Goal: Information Seeking & Learning: Check status

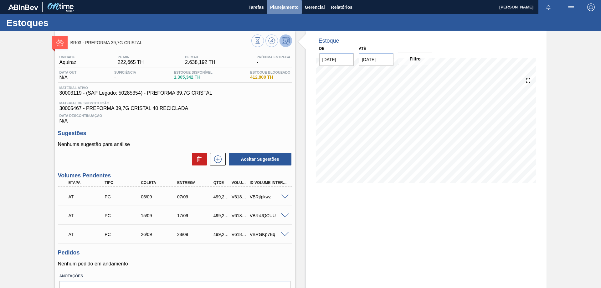
click at [286, 6] on span "Planejamento" at bounding box center [284, 7] width 28 height 8
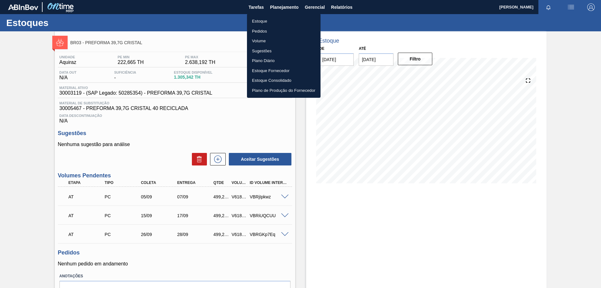
click at [267, 32] on li "Pedidos" at bounding box center [284, 31] width 74 height 10
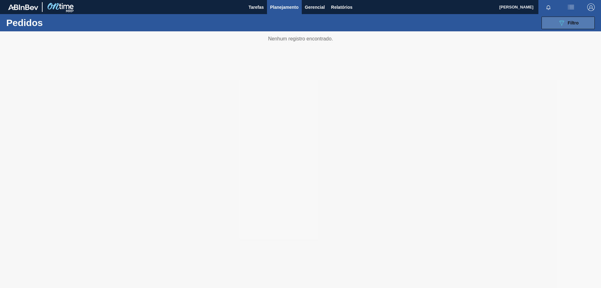
click at [569, 20] on span "Filtro" at bounding box center [573, 22] width 11 height 5
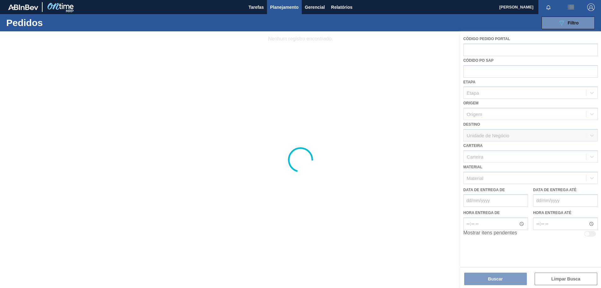
click at [489, 172] on div at bounding box center [300, 159] width 601 height 256
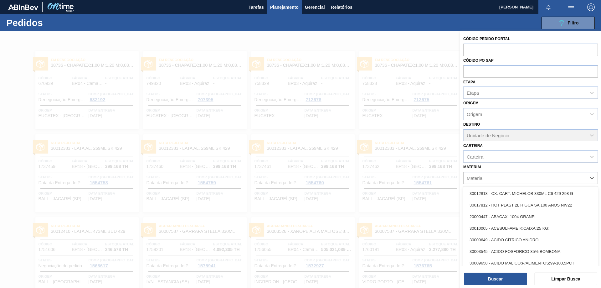
click at [485, 177] on div "Material" at bounding box center [524, 177] width 122 height 9
paste input "30003623"
type input "30003623"
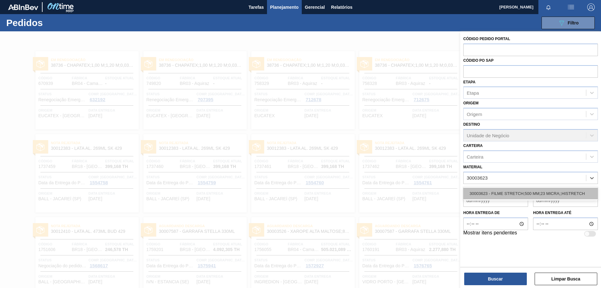
click at [513, 190] on div "30003623 - FILME STRETCH;500 MM;23 MICRA;;HISTRETCH" at bounding box center [530, 193] width 135 height 12
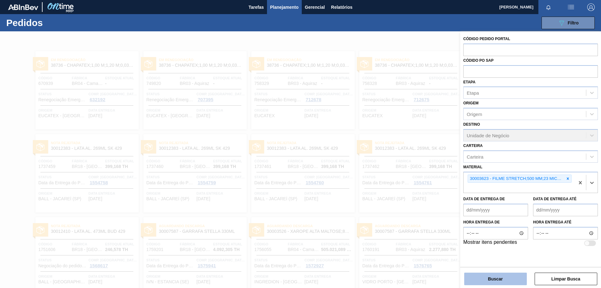
click at [502, 281] on button "Buscar" at bounding box center [495, 278] width 63 height 13
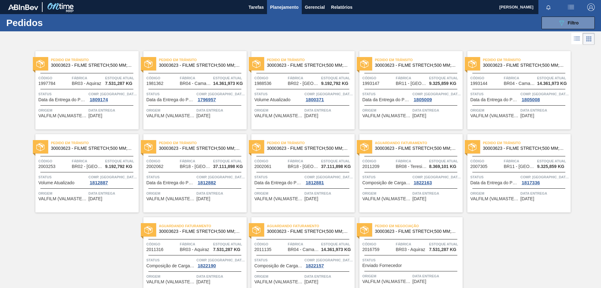
click at [103, 65] on span "30003623 - FILME STRETCH;500 MM;23 MICRA;;HISTRETCH" at bounding box center [92, 65] width 83 height 5
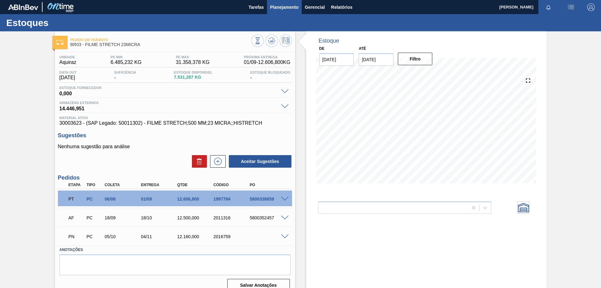
click at [277, 6] on span "Planejamento" at bounding box center [284, 7] width 28 height 8
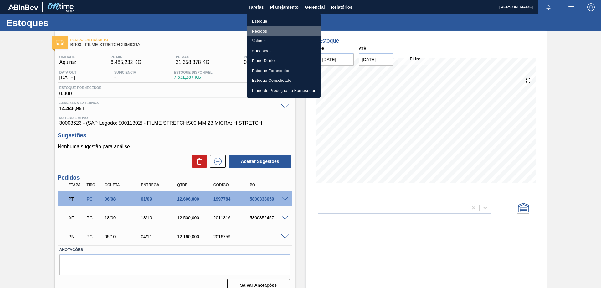
click at [272, 31] on li "Pedidos" at bounding box center [284, 31] width 74 height 10
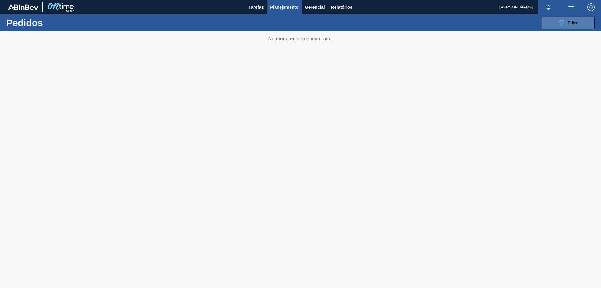
click at [568, 21] on span "Filtro" at bounding box center [573, 22] width 11 height 5
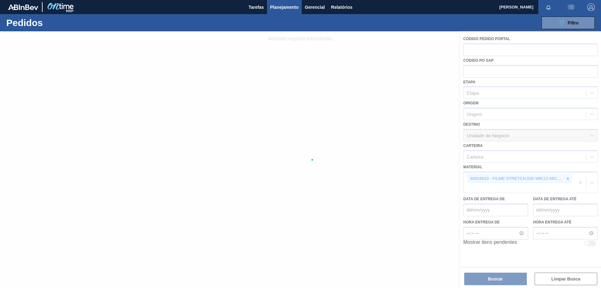
click at [558, 177] on div at bounding box center [300, 159] width 601 height 256
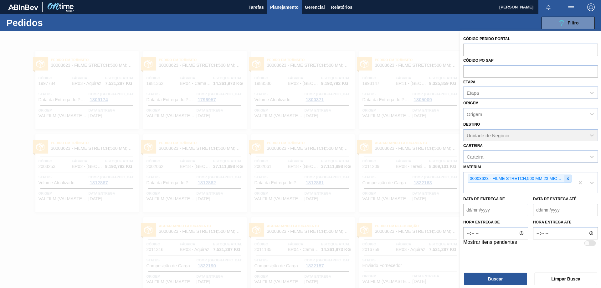
click at [569, 178] on icon at bounding box center [567, 178] width 4 height 4
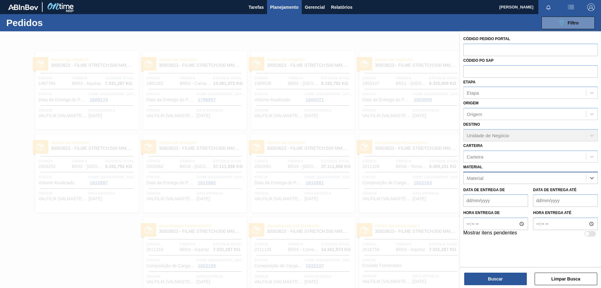
paste input "30003518"
type input "30003518"
click at [531, 191] on div "30003518 - ACUCAR;REFINADO;GRANULADO;;" at bounding box center [530, 193] width 135 height 12
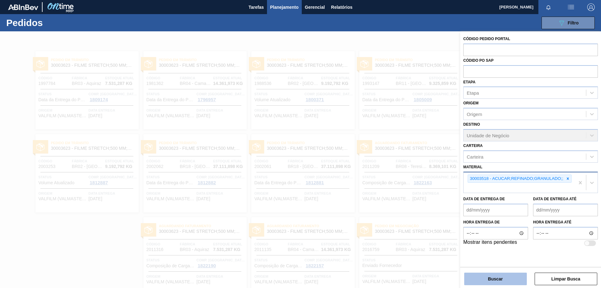
click at [511, 279] on button "Buscar" at bounding box center [495, 278] width 63 height 13
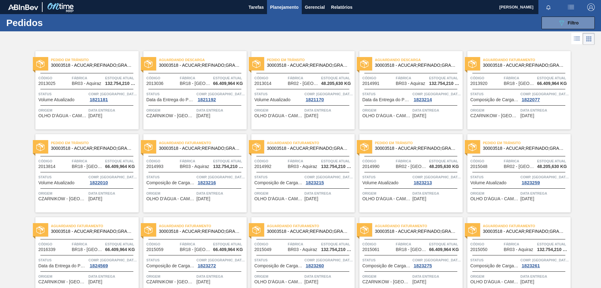
click at [106, 64] on span "30003518 - ACUCAR;REFINADO;GRANULADO;;" at bounding box center [92, 65] width 83 height 5
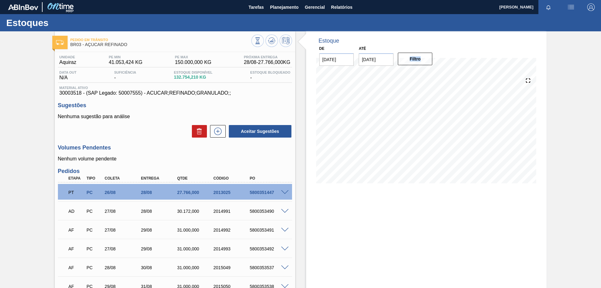
drag, startPoint x: 599, startPoint y: 55, endPoint x: 596, endPoint y: 92, distance: 36.8
click at [596, 92] on div "Pedido em Trânsito BR03 - AÇÚCAR REFINADO Unidade Aquiraz PE MIN 41.053,424 KG …" at bounding box center [300, 235] width 601 height 409
click at [283, 10] on span "Planejamento" at bounding box center [284, 7] width 28 height 8
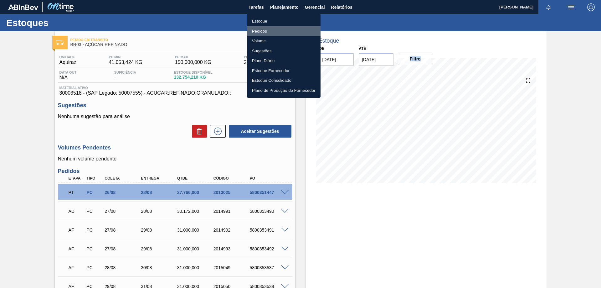
click at [268, 31] on li "Pedidos" at bounding box center [284, 31] width 74 height 10
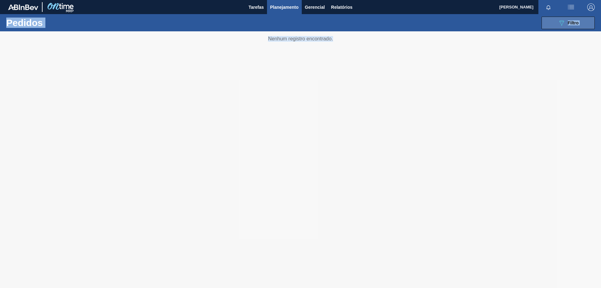
click at [558, 24] on icon "089F7B8B-B2A5-4AFE-B5C0-19BA573D28AC" at bounding box center [562, 23] width 8 height 8
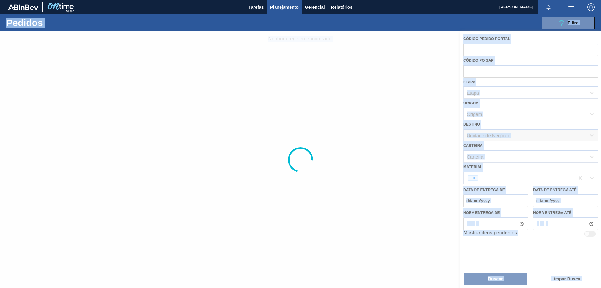
click at [492, 176] on div at bounding box center [300, 159] width 601 height 256
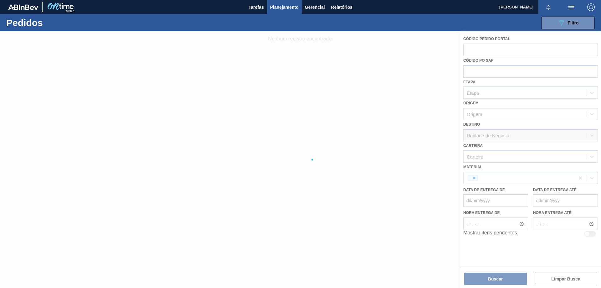
click at [472, 176] on div at bounding box center [300, 159] width 601 height 256
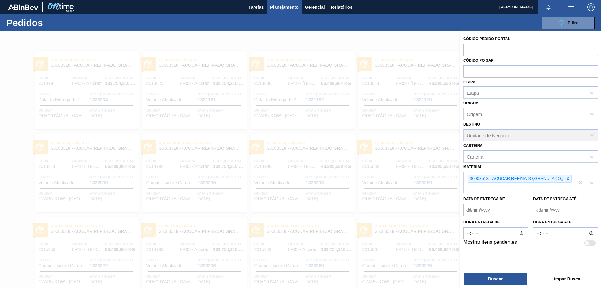
drag, startPoint x: 568, startPoint y: 178, endPoint x: 554, endPoint y: 181, distance: 14.7
click at [568, 178] on icon at bounding box center [567, 178] width 2 height 2
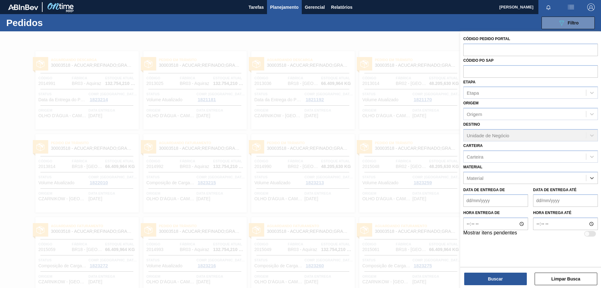
paste input "30012600"
type input "30012600"
click at [517, 193] on div "30012600 - FILME C. 800X65 SK 269ML MP C15 429" at bounding box center [530, 193] width 135 height 12
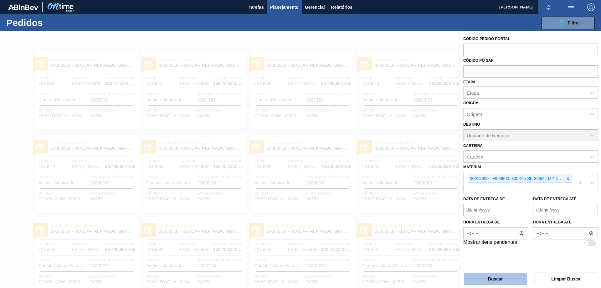
click at [505, 279] on button "Buscar" at bounding box center [495, 278] width 63 height 13
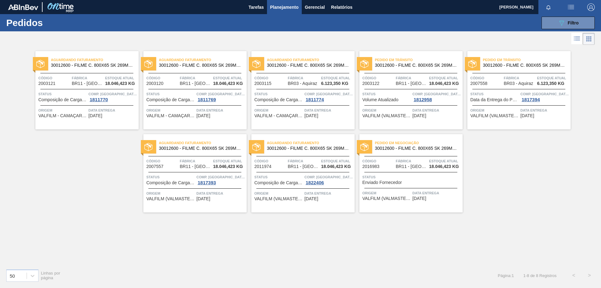
click at [303, 62] on span "Aguardando Faturamento" at bounding box center [311, 60] width 88 height 6
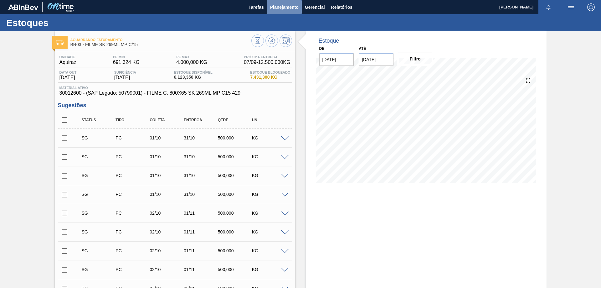
click at [289, 7] on span "Planejamento" at bounding box center [284, 7] width 28 height 8
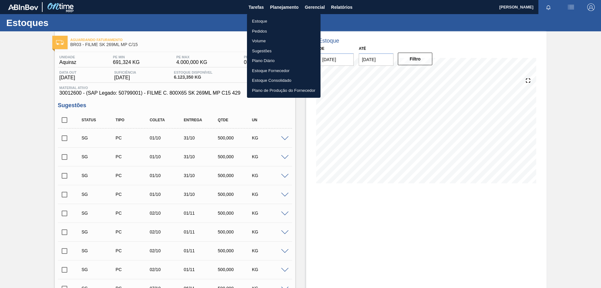
click at [270, 26] on li "Pedidos" at bounding box center [284, 31] width 74 height 10
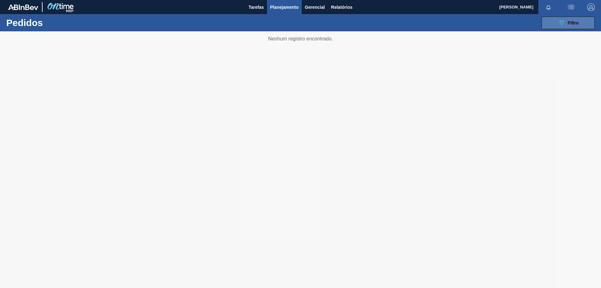
click at [579, 22] on button "089F7B8B-B2A5-4AFE-B5C0-19BA573D28AC Filtro" at bounding box center [567, 23] width 53 height 13
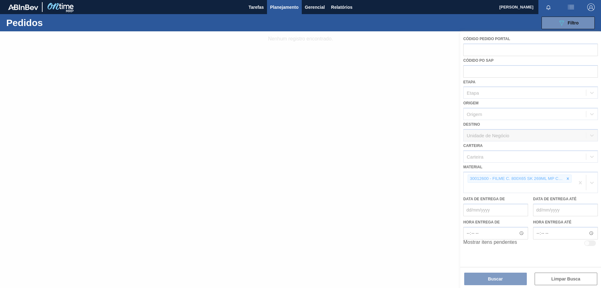
click at [566, 177] on div at bounding box center [300, 159] width 601 height 256
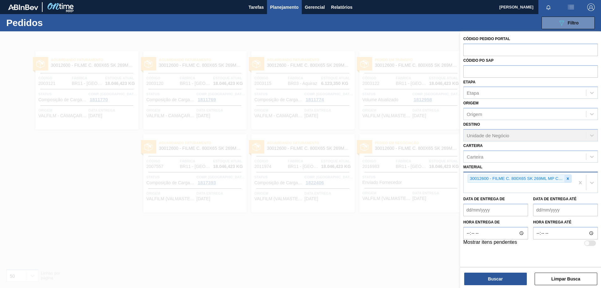
click at [569, 177] on icon at bounding box center [567, 178] width 4 height 4
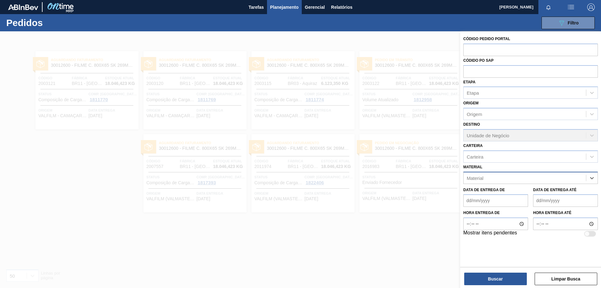
paste input "30009591"
type input "30009591"
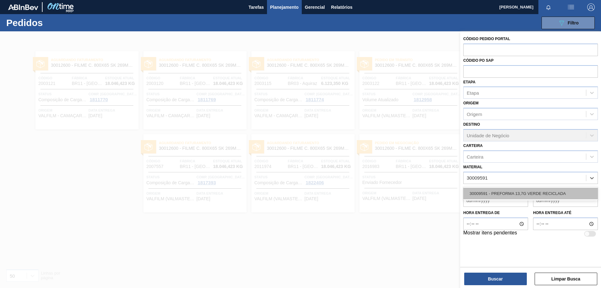
click at [526, 191] on div "30009591 - PREFORMA 13,7G VERDE RECICLADA" at bounding box center [530, 193] width 135 height 12
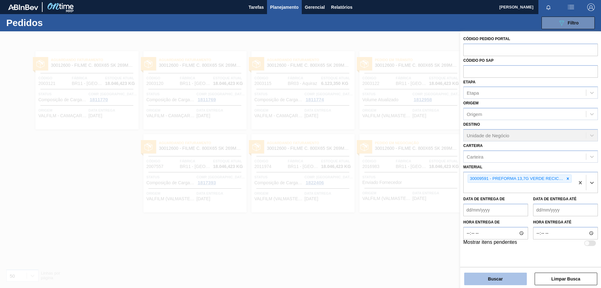
click at [502, 280] on button "Buscar" at bounding box center [495, 278] width 63 height 13
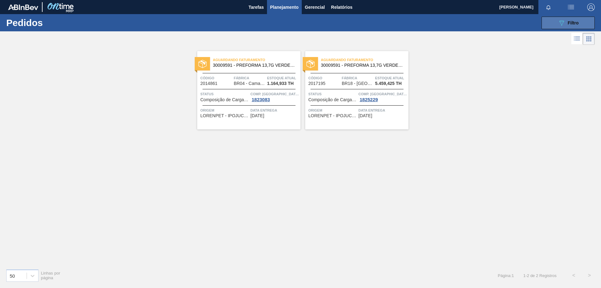
click at [562, 20] on icon "089F7B8B-B2A5-4AFE-B5C0-19BA573D28AC" at bounding box center [562, 23] width 8 height 8
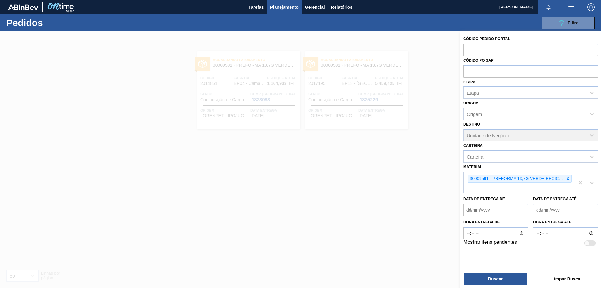
click at [316, 206] on div at bounding box center [300, 175] width 601 height 288
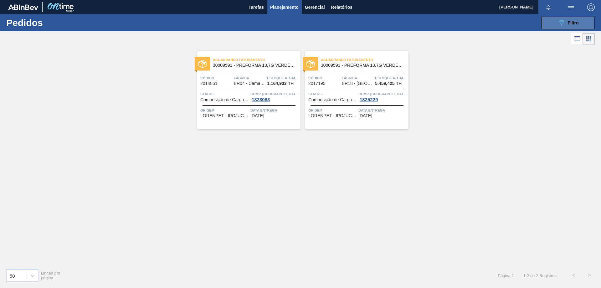
click at [573, 19] on div "089F7B8B-B2A5-4AFE-B5C0-19BA573D28AC Filtro" at bounding box center [568, 23] width 21 height 8
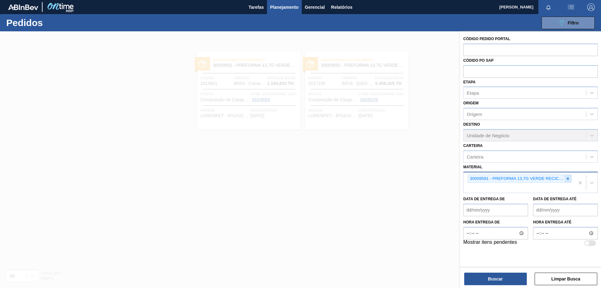
click at [568, 178] on icon at bounding box center [568, 178] width 2 height 2
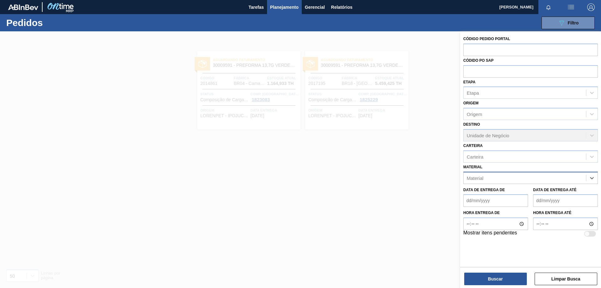
paste input "30003082"
type input "30003082"
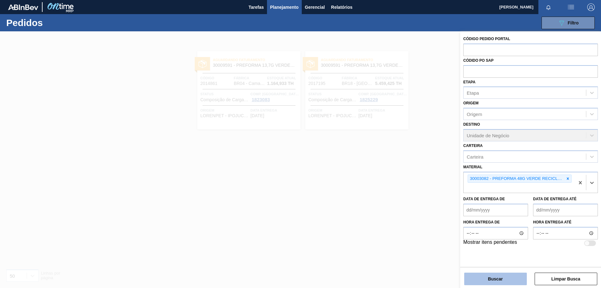
click at [503, 278] on button "Buscar" at bounding box center [495, 278] width 63 height 13
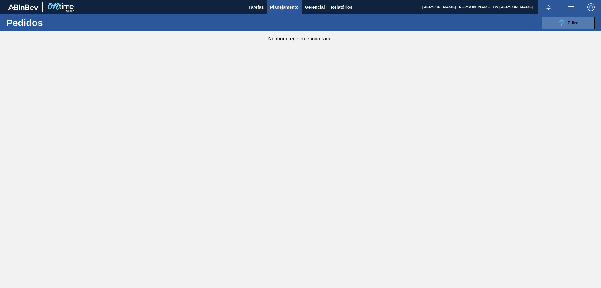
click at [581, 22] on button "089F7B8B-B2A5-4AFE-B5C0-19BA573D28AC Filtro" at bounding box center [567, 23] width 53 height 13
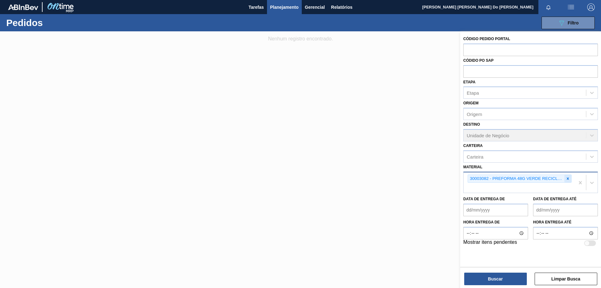
click at [567, 176] on icon at bounding box center [567, 178] width 4 height 4
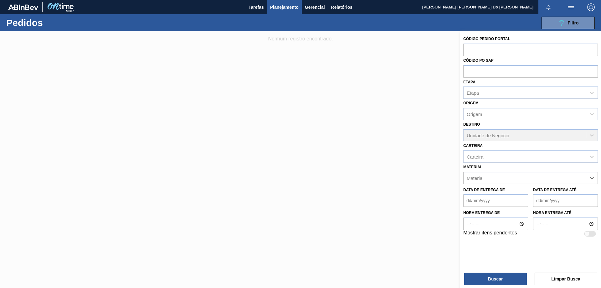
paste input "30003393"
type input "30003393"
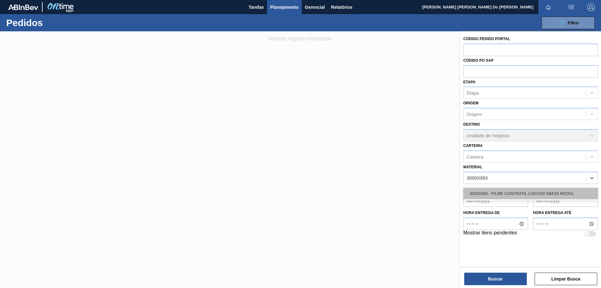
click at [533, 190] on div "30003393 - FILME CONTRATIL LISO;530 MM;50 MICRA;" at bounding box center [530, 193] width 135 height 12
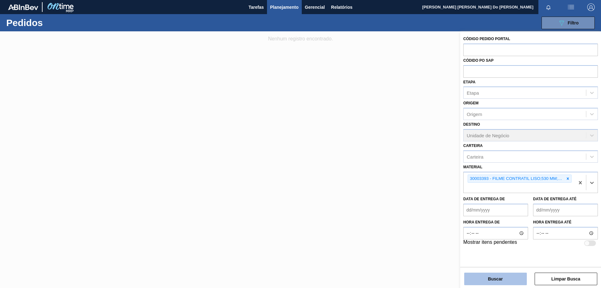
click at [509, 277] on button "Buscar" at bounding box center [495, 278] width 63 height 13
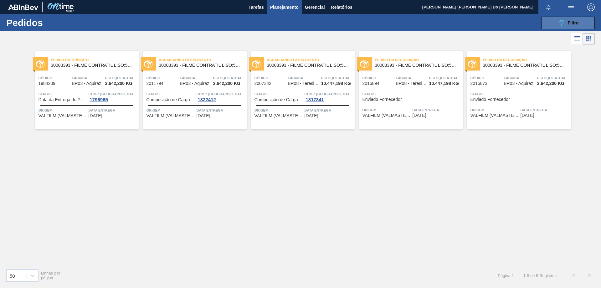
click at [566, 19] on div "089F7B8B-B2A5-4AFE-B5C0-19BA573D28AC Filtro" at bounding box center [568, 23] width 21 height 8
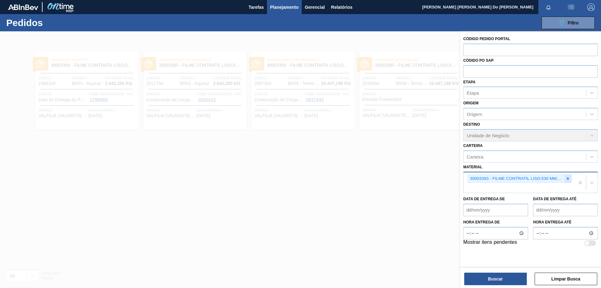
click at [569, 177] on icon at bounding box center [567, 178] width 4 height 4
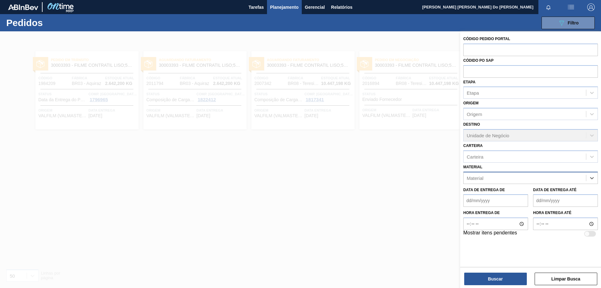
paste input "30004672"
type input "30004672"
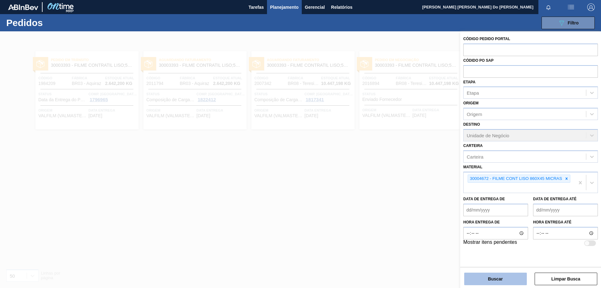
click at [503, 275] on button "Buscar" at bounding box center [495, 278] width 63 height 13
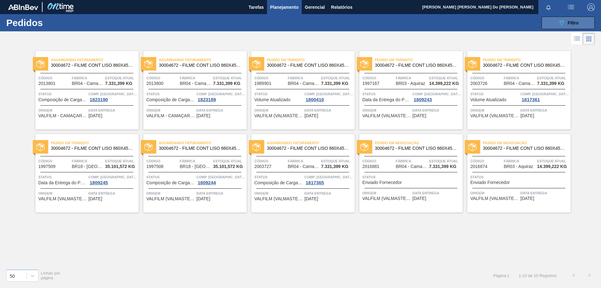
click at [579, 23] on button "089F7B8B-B2A5-4AFE-B5C0-19BA573D28AC Filtro" at bounding box center [567, 23] width 53 height 13
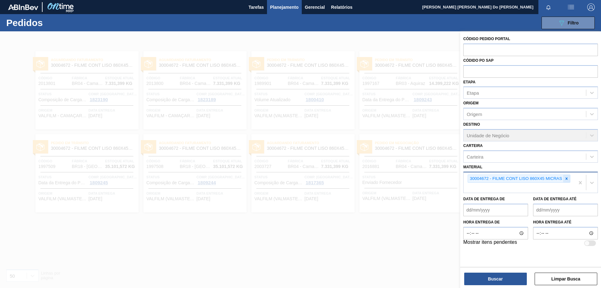
click at [565, 176] on icon at bounding box center [566, 178] width 4 height 4
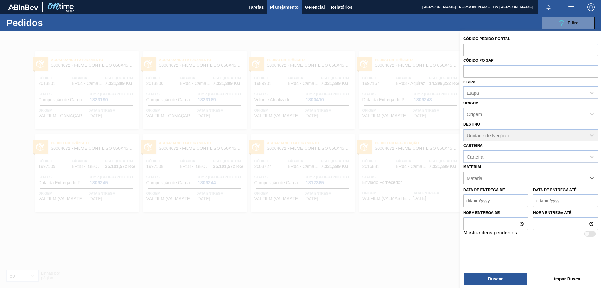
paste input "30012600"
type input "30012600"
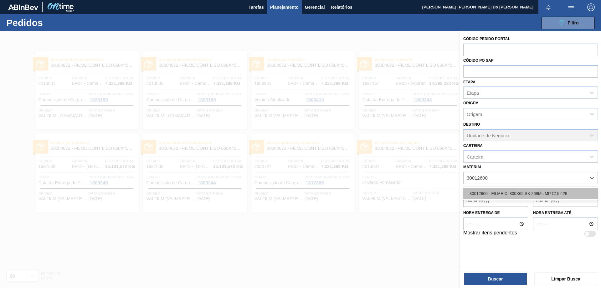
click at [530, 193] on div "30012600 - FILME C. 800X65 SK 269ML MP C15 429" at bounding box center [530, 193] width 135 height 12
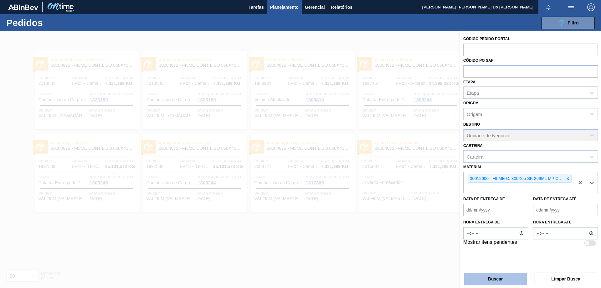
click at [507, 278] on button "Buscar" at bounding box center [495, 278] width 63 height 13
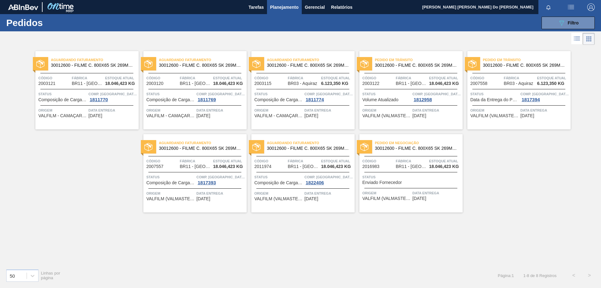
click at [336, 100] on div "Comp. Carga 1811774" at bounding box center [328, 96] width 48 height 11
click at [280, 81] on span "Código" at bounding box center [270, 78] width 32 height 6
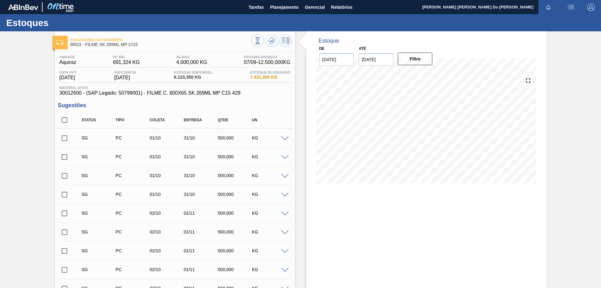
drag, startPoint x: 599, startPoint y: 69, endPoint x: 597, endPoint y: 94, distance: 25.5
click at [597, 94] on div "Aguardando Faturamento BR03 - FILME SK 269ML MP C/15 Unidade Aquiraz PE MIN 691…" at bounding box center [300, 293] width 601 height 524
click at [294, 5] on span "Planejamento" at bounding box center [284, 7] width 28 height 8
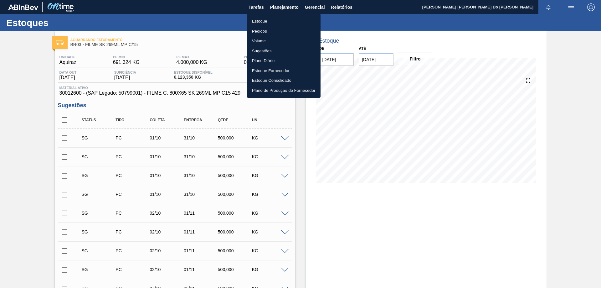
click at [258, 32] on li "Pedidos" at bounding box center [284, 31] width 74 height 10
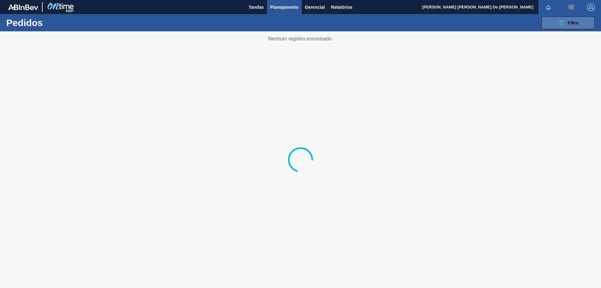
click at [567, 19] on div "089F7B8B-B2A5-4AFE-B5C0-19BA573D28AC Filtro" at bounding box center [568, 23] width 21 height 8
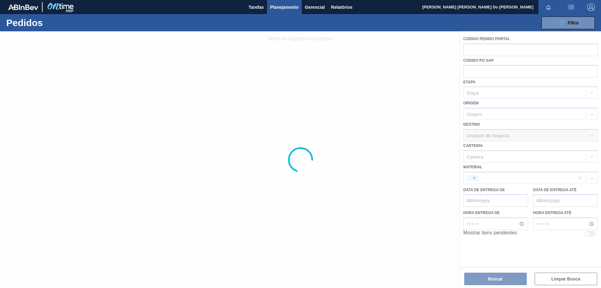
click at [483, 178] on div at bounding box center [300, 159] width 601 height 256
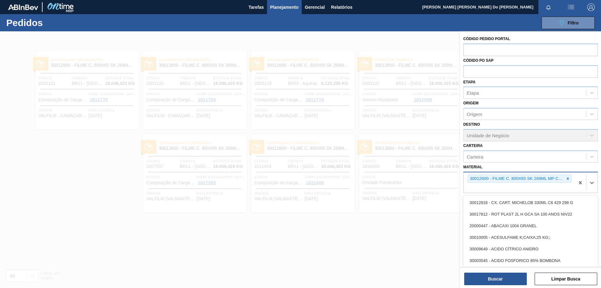
drag, startPoint x: 471, startPoint y: 177, endPoint x: 495, endPoint y: 174, distance: 24.3
click at [471, 177] on div "30012600 - FILME C. 800X65 SK 269ML MP C15 429" at bounding box center [516, 179] width 96 height 8
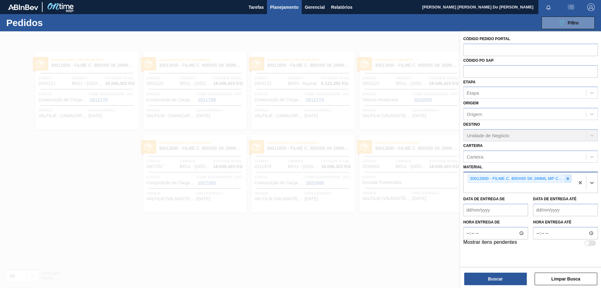
click at [567, 179] on icon at bounding box center [568, 178] width 2 height 2
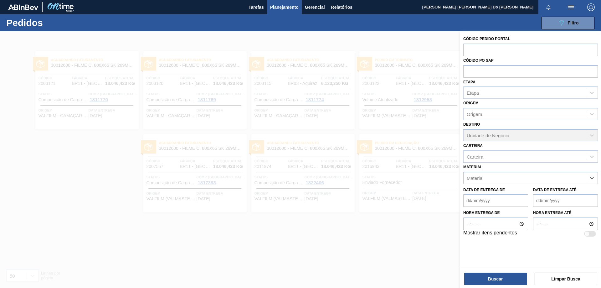
paste input "30004672"
type input "30004672"
click at [528, 193] on div "30004672 - FILME CONT LISO 860X45 MICRAS" at bounding box center [530, 193] width 135 height 12
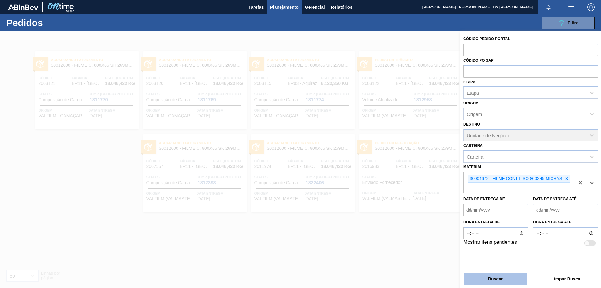
click at [509, 276] on button "Buscar" at bounding box center [495, 278] width 63 height 13
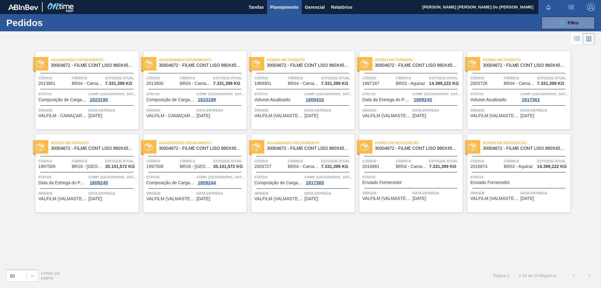
click at [419, 63] on span "Pedido em Trânsito" at bounding box center [419, 60] width 88 height 6
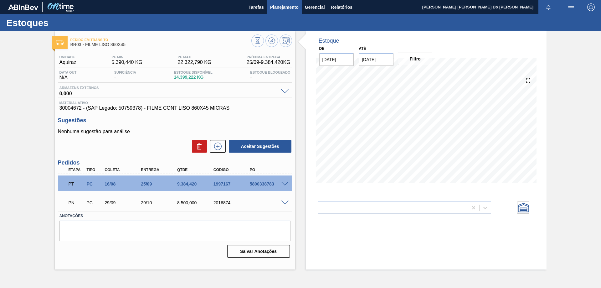
click at [282, 7] on span "Planejamento" at bounding box center [284, 7] width 28 height 8
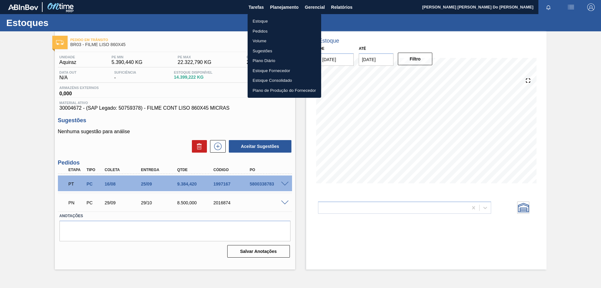
click at [266, 30] on li "Pedidos" at bounding box center [284, 31] width 74 height 10
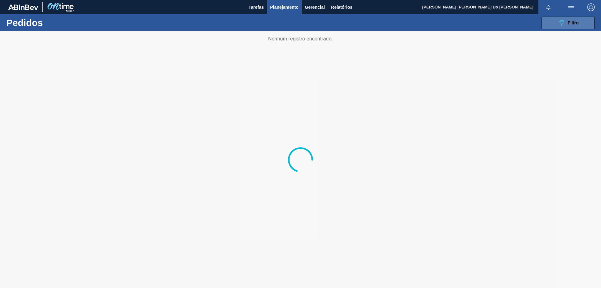
click at [568, 21] on span "Filtro" at bounding box center [573, 22] width 11 height 5
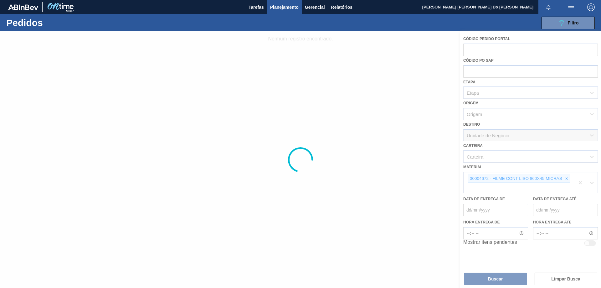
click at [556, 176] on div at bounding box center [300, 159] width 601 height 256
click at [567, 177] on div at bounding box center [300, 159] width 601 height 256
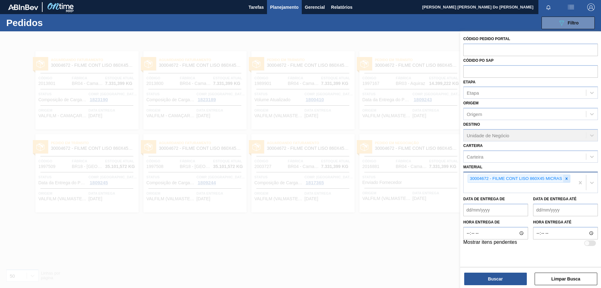
click at [567, 177] on icon at bounding box center [566, 178] width 4 height 4
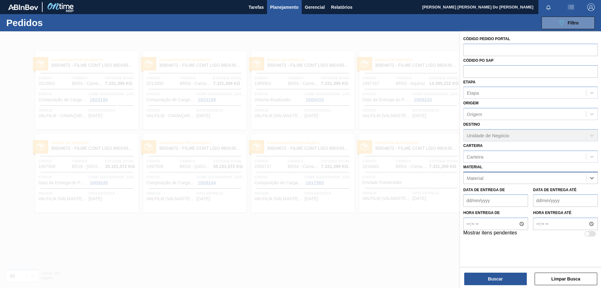
paste input "30012546"
type input "30012546"
click at [530, 190] on div "30012546 - FILME C. 770X65 SK 350ML C12 429" at bounding box center [530, 193] width 135 height 12
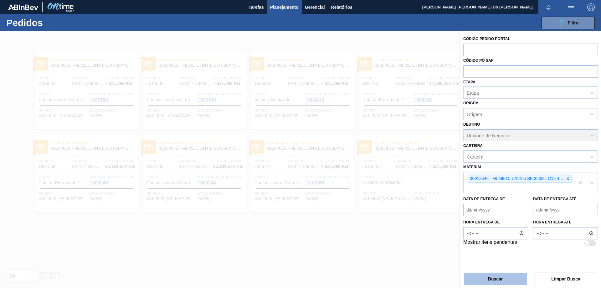
click at [506, 278] on button "Buscar" at bounding box center [495, 278] width 63 height 13
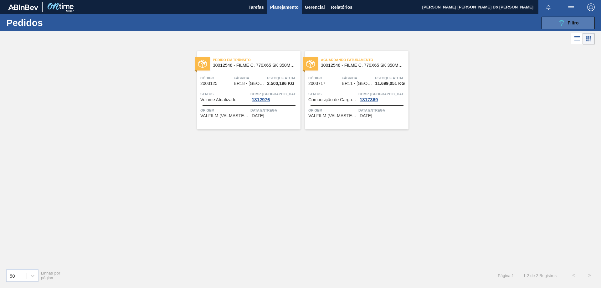
click at [574, 22] on span "Filtro" at bounding box center [573, 22] width 11 height 5
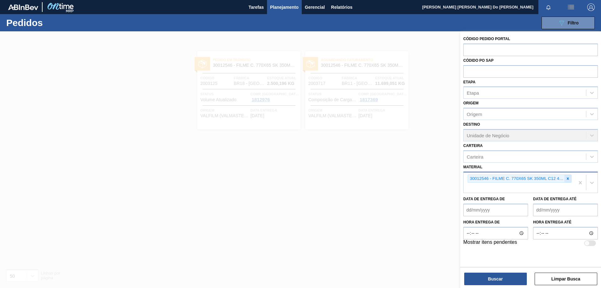
click at [568, 179] on icon at bounding box center [567, 178] width 4 height 4
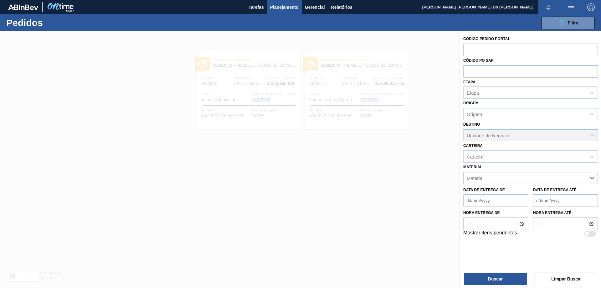
paste input "30003581"
type input "30003581"
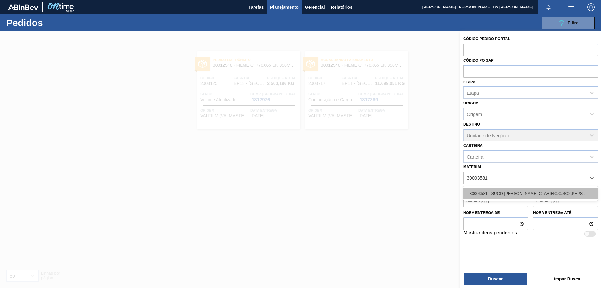
click at [515, 190] on div "30003581 - SUCO [PERSON_NAME];CLARIFIC.C/SO2;PEPSI;" at bounding box center [530, 193] width 135 height 12
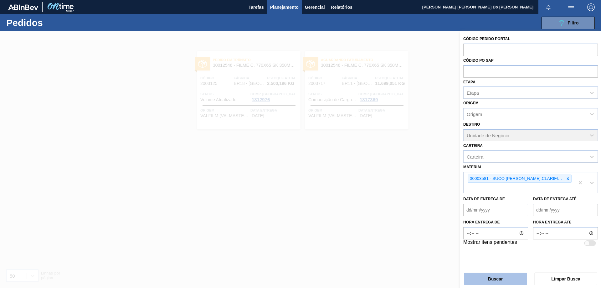
click at [502, 278] on button "Buscar" at bounding box center [495, 278] width 63 height 13
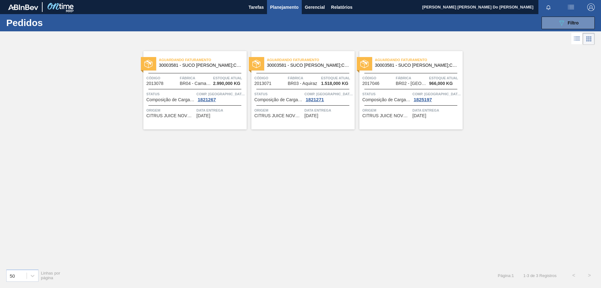
click at [328, 62] on span "Aguardando Faturamento" at bounding box center [311, 60] width 88 height 6
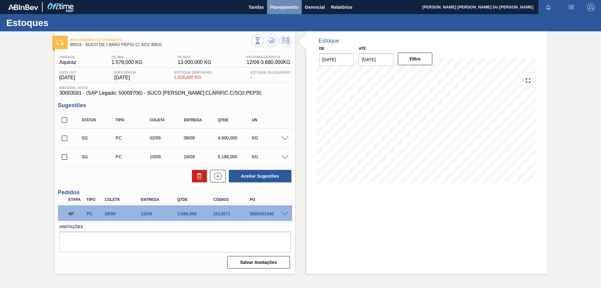
click at [284, 5] on span "Planejamento" at bounding box center [284, 7] width 28 height 8
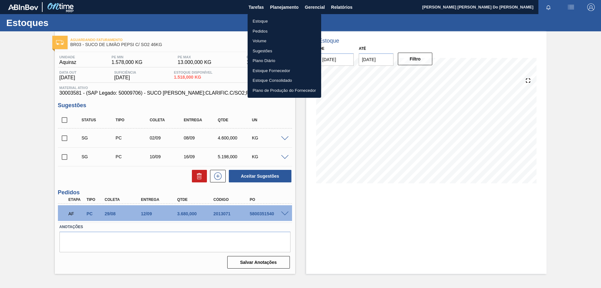
click at [271, 26] on li "Estoque" at bounding box center [284, 21] width 74 height 10
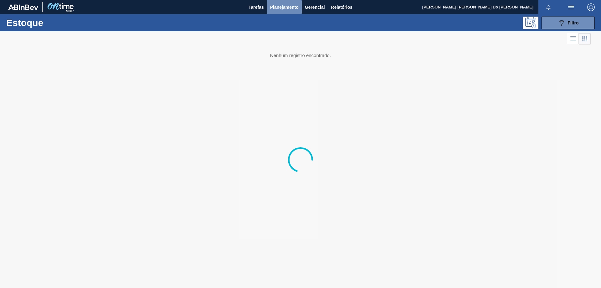
click at [283, 4] on span "Planejamento" at bounding box center [284, 7] width 28 height 8
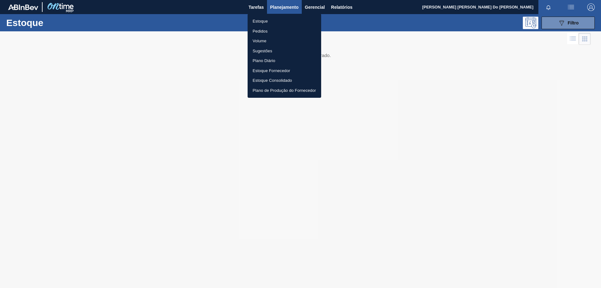
click at [277, 34] on li "Pedidos" at bounding box center [284, 31] width 74 height 10
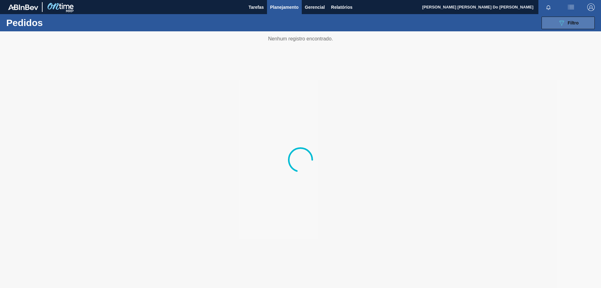
click at [565, 23] on icon "089F7B8B-B2A5-4AFE-B5C0-19BA573D28AC" at bounding box center [562, 23] width 8 height 8
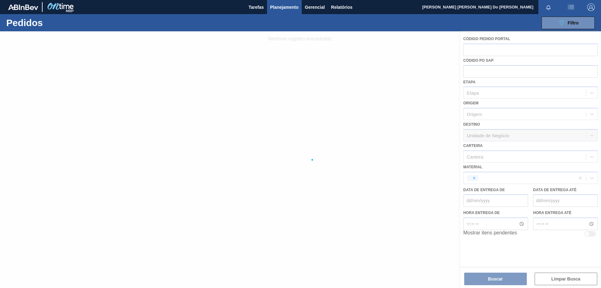
click at [483, 181] on div at bounding box center [300, 159] width 601 height 256
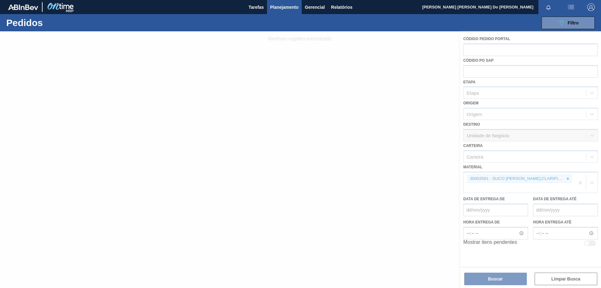
click at [561, 178] on div at bounding box center [300, 159] width 601 height 256
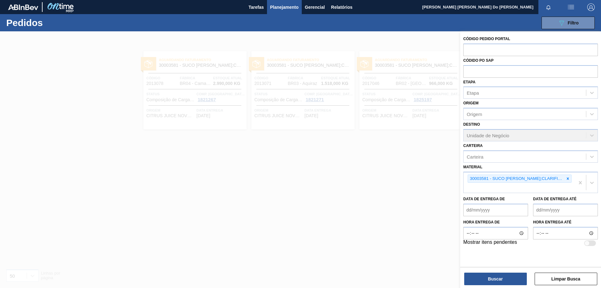
click at [568, 178] on icon at bounding box center [568, 178] width 2 height 2
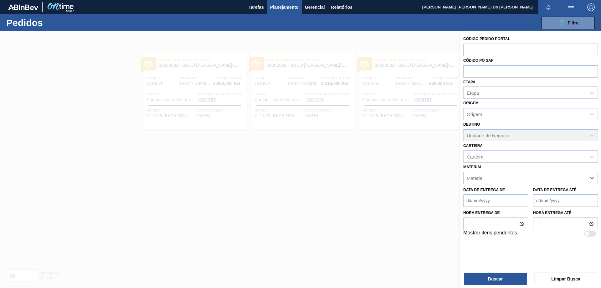
paste input "30009519"
type input "30009519"
click at [544, 195] on div "30009519 - LUPULO AROM. PELLET REG HERCULES" at bounding box center [530, 193] width 135 height 12
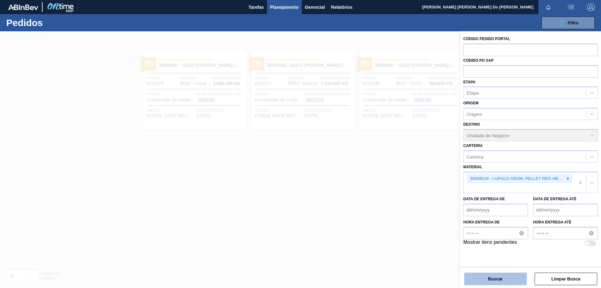
click at [510, 278] on button "Buscar" at bounding box center [495, 278] width 63 height 13
